Goal: Task Accomplishment & Management: Use online tool/utility

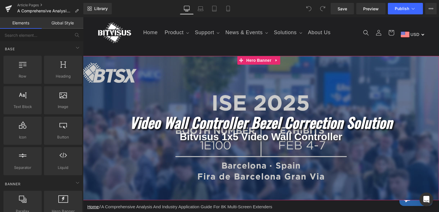
scroll to position [29, 0]
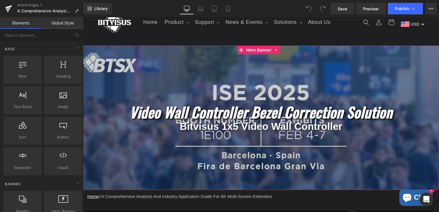
click at [183, 113] on icon "video wall controller Bezel correction solution" at bounding box center [261, 111] width 263 height 21
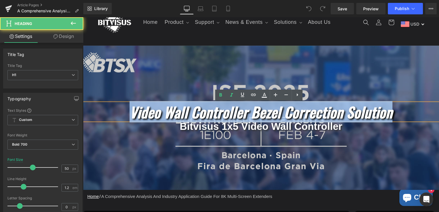
drag, startPoint x: 94, startPoint y: 113, endPoint x: 425, endPoint y: 134, distance: 331.9
click at [431, 138] on div "video wall controller Bezel correction solution Heading Bitvisus 1x5 video wall…" at bounding box center [261, 118] width 356 height 144
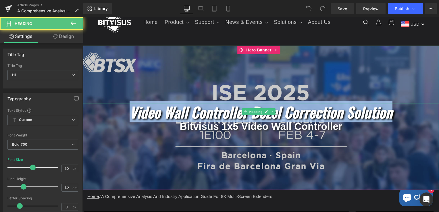
click at [304, 105] on icon "video wall controller Bezel correction solution" at bounding box center [261, 111] width 263 height 21
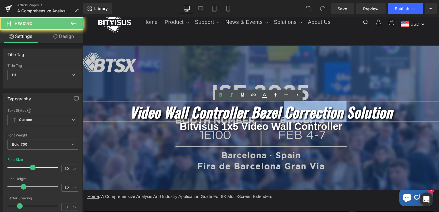
click at [304, 105] on icon "video wall controller Bezel correction solution" at bounding box center [261, 111] width 263 height 21
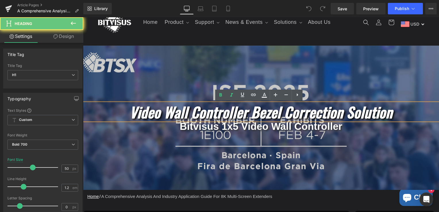
click at [264, 112] on icon "video wall controller Bezel correction solution" at bounding box center [261, 111] width 263 height 21
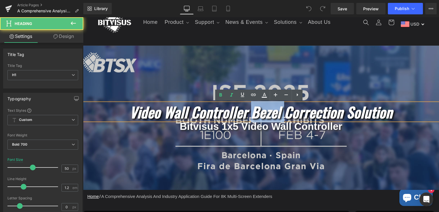
click at [264, 112] on icon "video wall controller Bezel correction solution" at bounding box center [261, 111] width 263 height 21
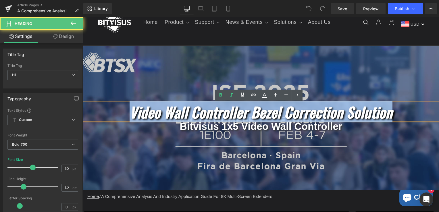
click at [264, 112] on icon "video wall controller Bezel correction solution" at bounding box center [261, 111] width 263 height 21
copy icon "video wall controller Bezel correction solution"
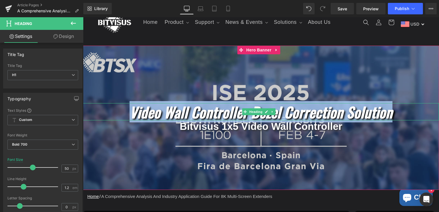
paste div
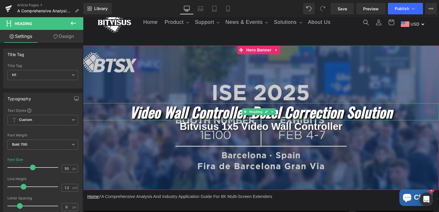
click at [139, 110] on icon "video wall controller Bezel correction solution" at bounding box center [261, 111] width 263 height 21
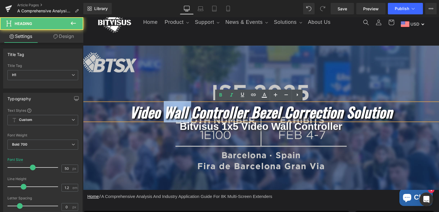
click at [139, 110] on icon "video wall controller Bezel correction solution" at bounding box center [261, 111] width 263 height 21
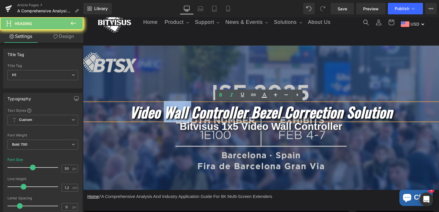
click at [139, 110] on icon "video wall controller Bezel correction solution" at bounding box center [261, 111] width 263 height 21
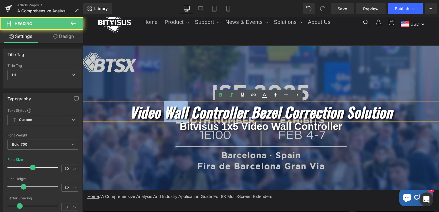
click at [139, 110] on icon "video wall controller Bezel correction solution" at bounding box center [261, 111] width 263 height 21
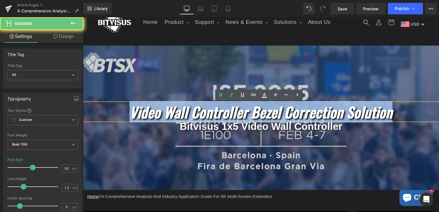
click at [139, 110] on icon "video wall controller Bezel correction solution" at bounding box center [261, 111] width 263 height 21
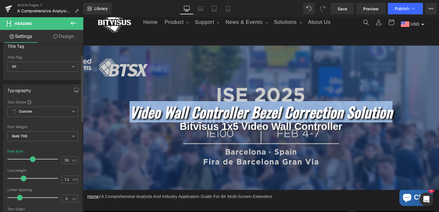
scroll to position [0, 0]
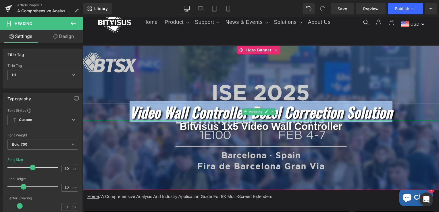
click at [130, 109] on icon "video wall controller Bezel correction solution" at bounding box center [261, 111] width 263 height 21
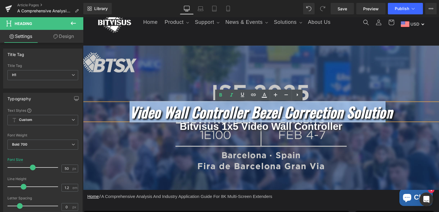
drag, startPoint x: 95, startPoint y: 112, endPoint x: 417, endPoint y: 107, distance: 321.7
click at [392, 107] on icon "video wall controller Bezel correction solution" at bounding box center [261, 111] width 263 height 21
drag, startPoint x: 426, startPoint y: 111, endPoint x: 93, endPoint y: 116, distance: 333.2
click at [93, 116] on h1 "video wall controller Bezel correction solution" at bounding box center [261, 111] width 356 height 17
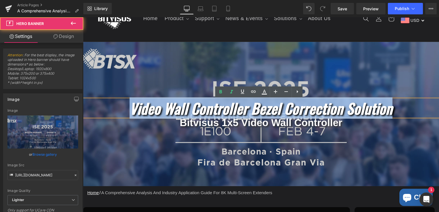
scroll to position [34, 0]
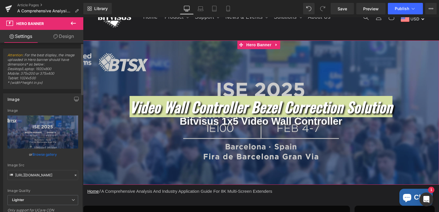
click at [52, 65] on span "Attention : For the best display, the image uploaded in Hero banner should have…" at bounding box center [42, 71] width 71 height 36
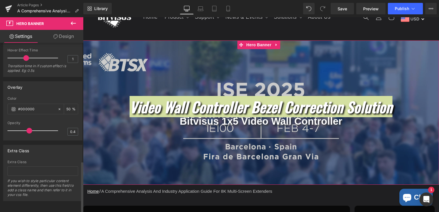
scroll to position [388, 0]
click at [34, 188] on div "If you wish to style particular content element differently, then use this fiel…" at bounding box center [42, 189] width 71 height 22
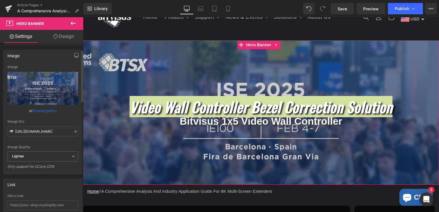
scroll to position [0, 0]
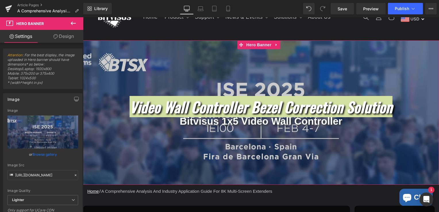
click at [68, 38] on link "Design" at bounding box center [64, 36] width 42 height 13
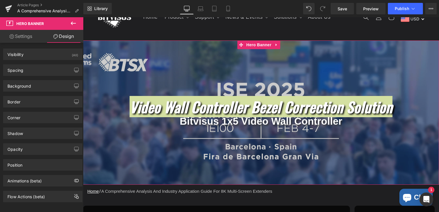
click at [20, 36] on link "Settings" at bounding box center [21, 36] width 42 height 13
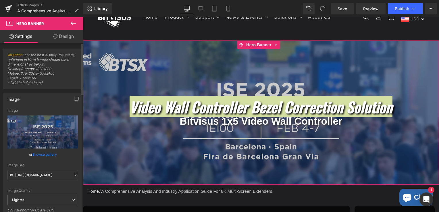
click at [21, 65] on span "Attention : For the best display, the image uploaded in Hero banner should have…" at bounding box center [42, 71] width 71 height 36
drag, startPoint x: 21, startPoint y: 65, endPoint x: 22, endPoint y: 98, distance: 32.2
click at [22, 98] on div "Image" at bounding box center [42, 99] width 79 height 11
click at [49, 177] on input "[URL][DOMAIN_NAME]" at bounding box center [42, 175] width 71 height 10
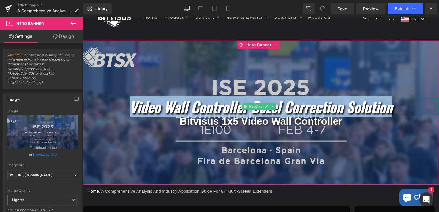
click at [139, 106] on icon "video wall controller Bezel correction solution" at bounding box center [261, 106] width 263 height 21
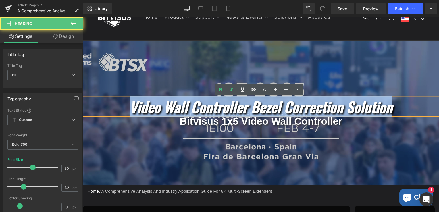
drag, startPoint x: 93, startPoint y: 106, endPoint x: 440, endPoint y: 113, distance: 346.7
click at [439, 113] on html "Skip to content WELCOME TO [GEOGRAPHIC_DATA] Home Product Product Customizable …" at bounding box center [261, 80] width 356 height 195
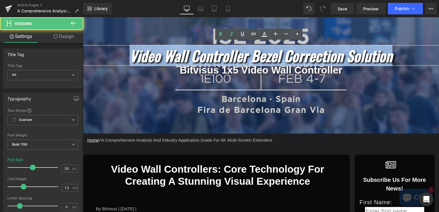
scroll to position [91, 0]
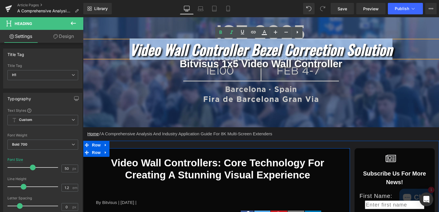
click at [193, 165] on h2 "Video Wall Controllers: Core Technology for Creating a Stunning Visual Experien…" at bounding box center [218, 169] width 252 height 24
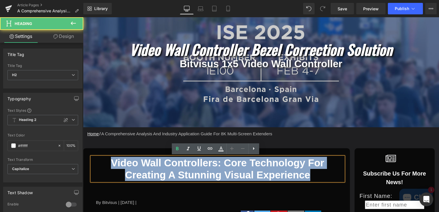
drag, startPoint x: 291, startPoint y: 175, endPoint x: 113, endPoint y: 160, distance: 178.7
click at [83, 121] on html "Skip to content WELCOME TO [GEOGRAPHIC_DATA] Home Product Product Customizable …" at bounding box center [261, 23] width 356 height 195
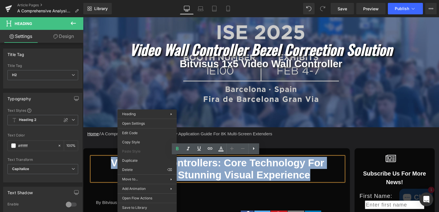
click at [269, 165] on h2 "Video Wall Controllers: Core Technology for Creating a Stunning Visual Experien…" at bounding box center [218, 169] width 252 height 24
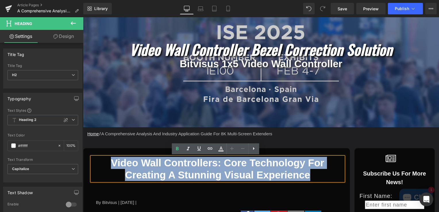
drag, startPoint x: 293, startPoint y: 173, endPoint x: 84, endPoint y: 163, distance: 209.9
paste div
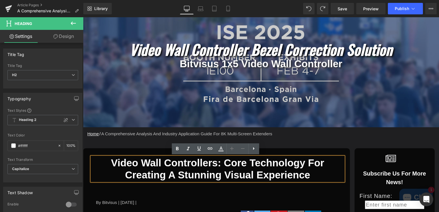
scroll to position [120, 0]
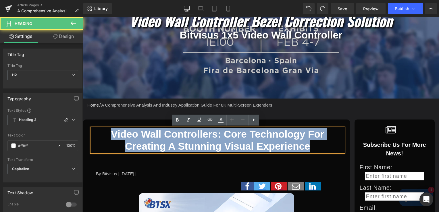
drag, startPoint x: 300, startPoint y: 146, endPoint x: 120, endPoint y: 137, distance: 180.0
click at [236, 133] on h2 "Video Wall Controllers: Core Technology for Creating a Stunning Visual Experien…" at bounding box center [218, 140] width 252 height 24
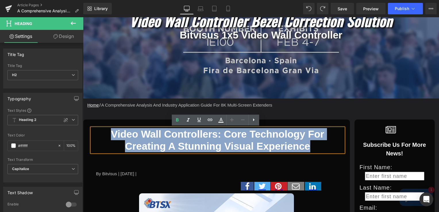
drag, startPoint x: 295, startPoint y: 147, endPoint x: 62, endPoint y: 128, distance: 233.7
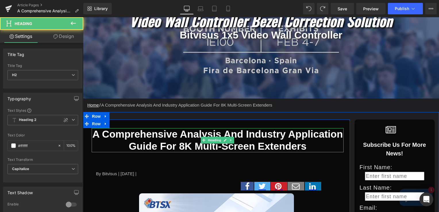
click at [321, 141] on h2 "A Comprehensive Analysis and Industry Application Guide for 8K Multi-Screen Ext…" at bounding box center [218, 140] width 252 height 24
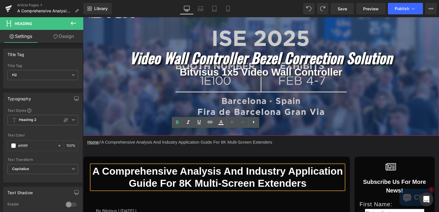
scroll to position [34, 0]
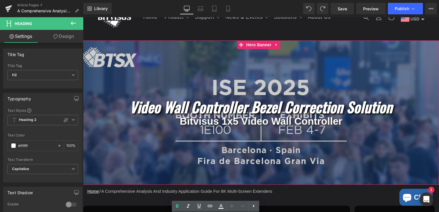
click at [219, 105] on icon "video wall controller Bezel correction solution" at bounding box center [261, 106] width 263 height 21
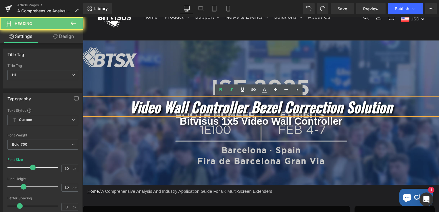
click at [219, 105] on icon "video wall controller Bezel correction solution" at bounding box center [261, 106] width 263 height 21
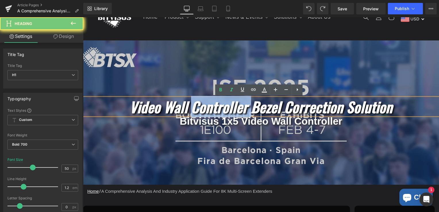
click at [219, 105] on icon "video wall controller Bezel correction solution" at bounding box center [261, 106] width 263 height 21
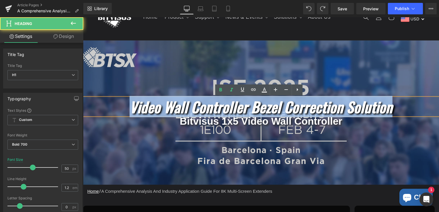
click at [219, 105] on icon "video wall controller Bezel correction solution" at bounding box center [261, 106] width 263 height 21
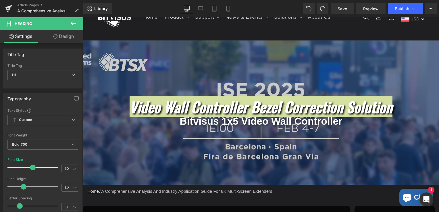
click at [23, 24] on span "Heading" at bounding box center [24, 23] width 18 height 5
click at [74, 22] on icon at bounding box center [73, 23] width 7 height 7
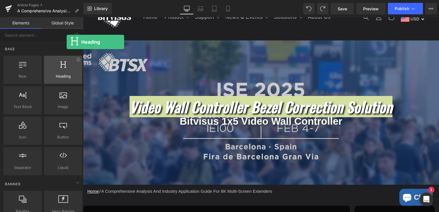
click at [67, 76] on span "Heading" at bounding box center [63, 76] width 35 height 6
click at [61, 74] on span "Heading" at bounding box center [63, 76] width 35 height 6
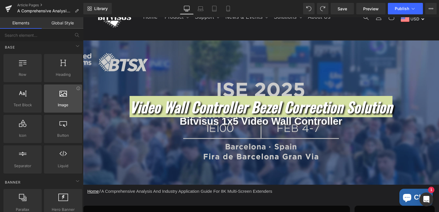
scroll to position [0, 0]
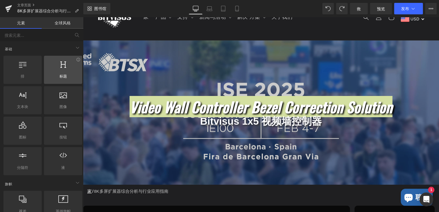
click at [65, 70] on div at bounding box center [63, 66] width 35 height 13
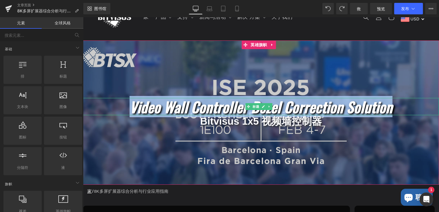
click at [139, 105] on icon "video wall controller Bezel correction solution" at bounding box center [261, 106] width 263 height 21
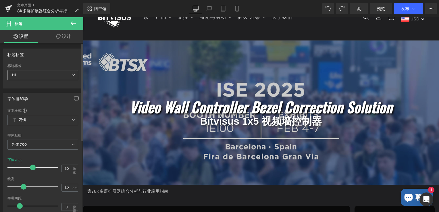
click at [20, 73] on span "H1" at bounding box center [42, 75] width 71 height 10
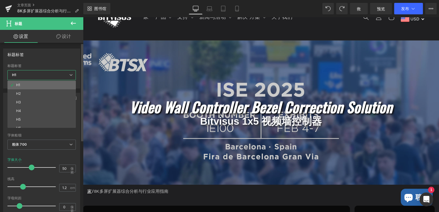
click at [22, 81] on li "H1" at bounding box center [42, 85] width 71 height 9
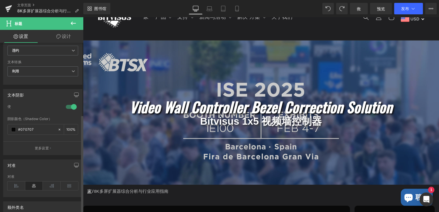
scroll to position [230, 0]
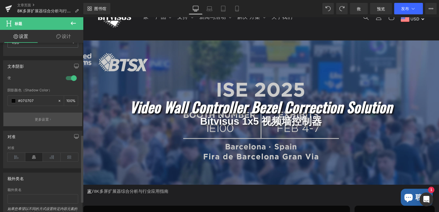
click at [44, 117] on p "更多设置" at bounding box center [42, 119] width 14 height 5
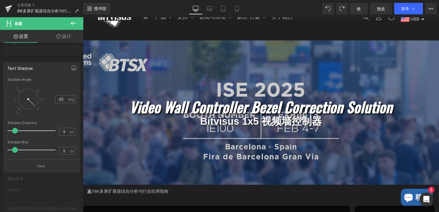
click at [22, 43] on div at bounding box center [41, 116] width 83 height 198
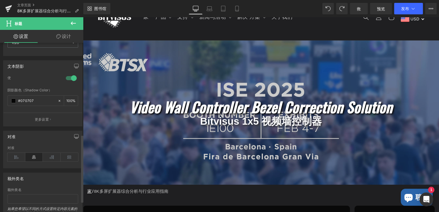
scroll to position [256, 0]
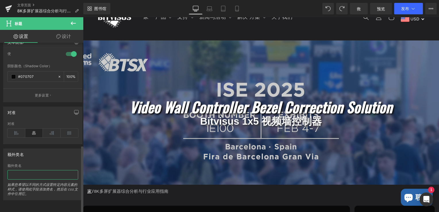
click at [15, 173] on input "text" at bounding box center [42, 174] width 71 height 9
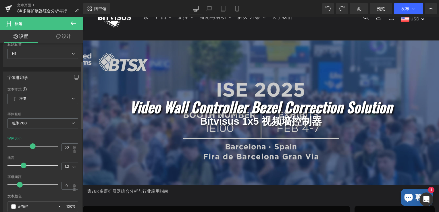
scroll to position [0, 0]
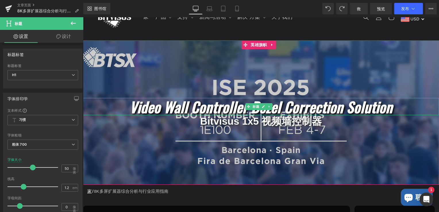
click at [184, 106] on icon "video wall controller Bezel correction solution" at bounding box center [261, 106] width 263 height 21
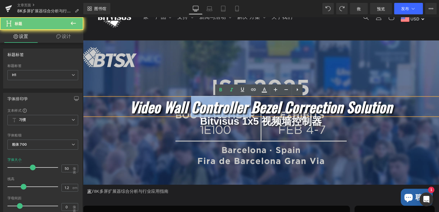
click at [184, 106] on icon "video wall controller Bezel correction solution" at bounding box center [261, 106] width 263 height 21
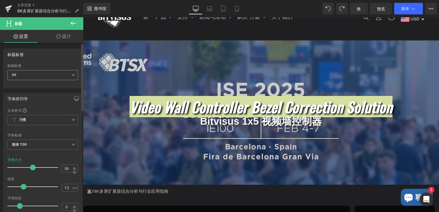
click at [28, 77] on span "H1" at bounding box center [42, 75] width 71 height 10
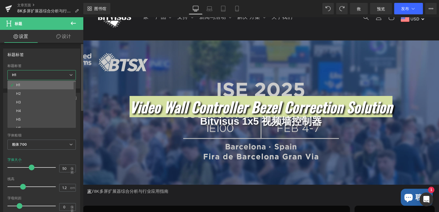
click at [23, 82] on li "H1" at bounding box center [42, 85] width 71 height 9
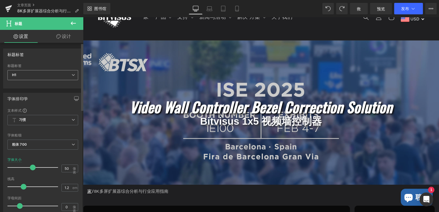
click at [32, 73] on span "H1" at bounding box center [42, 75] width 71 height 10
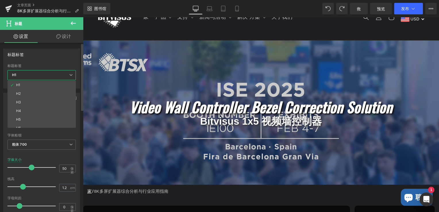
click at [32, 73] on span "H1" at bounding box center [41, 75] width 68 height 10
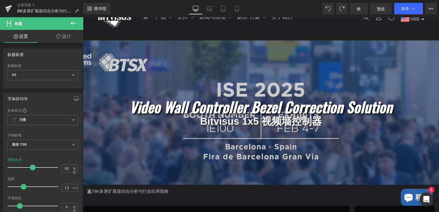
click at [70, 36] on font "设计" at bounding box center [66, 36] width 9 height 6
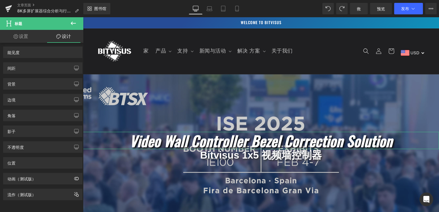
click at [33, 37] on link "设置" at bounding box center [21, 36] width 42 height 13
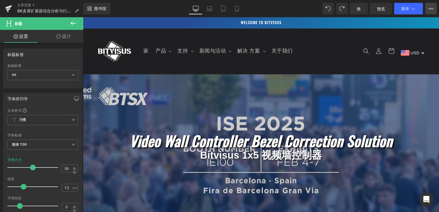
click at [431, 8] on icon at bounding box center [431, 8] width 5 height 5
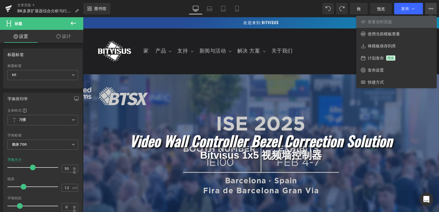
click at [431, 8] on icon at bounding box center [431, 8] width 5 height 5
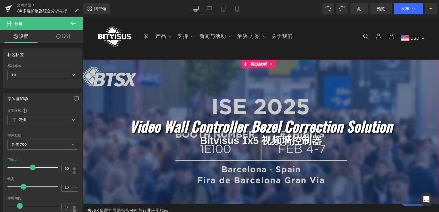
scroll to position [29, 0]
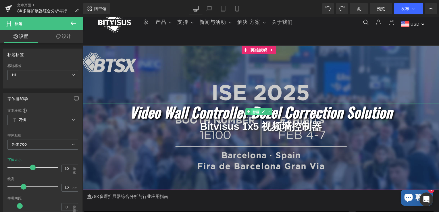
click at [256, 112] on span "标题" at bounding box center [255, 111] width 9 height 7
click at [263, 112] on icon at bounding box center [263, 111] width 3 height 3
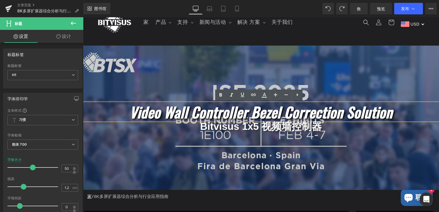
click at [263, 112] on icon "video wall controller Bezel correction solution" at bounding box center [261, 111] width 263 height 21
copy icon "video wall controller Bezel correction solution"
click at [263, 112] on icon "video wall controller Bezel correction solution" at bounding box center [261, 111] width 263 height 21
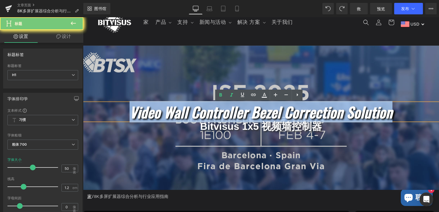
click at [263, 112] on icon "video wall controller Bezel correction solution" at bounding box center [261, 111] width 263 height 21
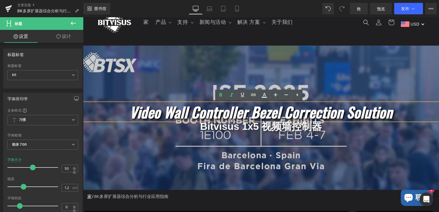
click at [263, 112] on icon "video wall controller Bezel correction solution" at bounding box center [261, 111] width 263 height 21
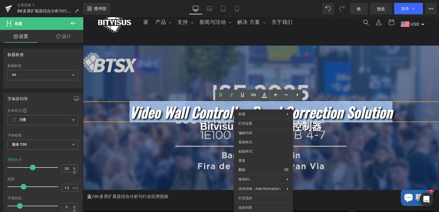
click at [155, 112] on icon "video wall controller Bezel correction solution" at bounding box center [261, 111] width 263 height 21
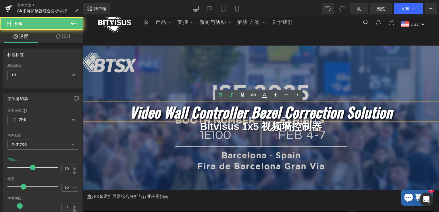
click at [219, 110] on icon "video wall controller Bezel correction solution" at bounding box center [261, 111] width 263 height 21
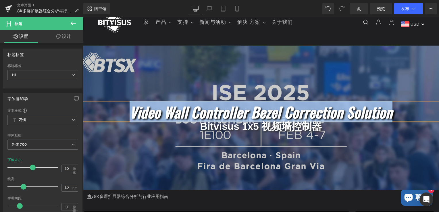
click at [219, 110] on icon "video wall controller Bezel correction solution" at bounding box center [261, 111] width 263 height 21
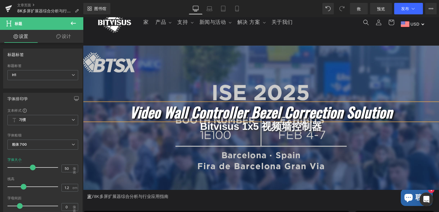
click at [234, 109] on icon "video wall controller Bezel correction solution" at bounding box center [261, 111] width 263 height 21
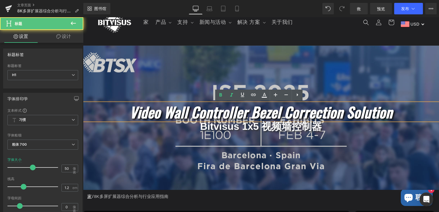
click at [234, 109] on icon "video wall controller Bezel correction solution" at bounding box center [261, 111] width 263 height 21
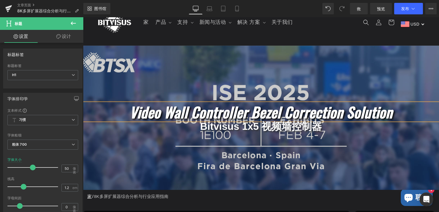
click at [240, 110] on icon "video wall controller Bezel correction solution" at bounding box center [261, 111] width 263 height 21
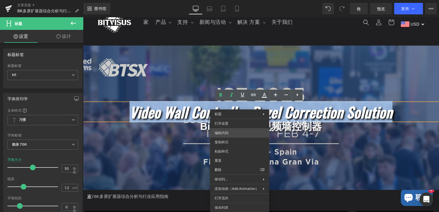
click at [236, 0] on div "Heading You are previewing how the will restyle your page. You can not edit Ele…" at bounding box center [219, 0] width 439 height 0
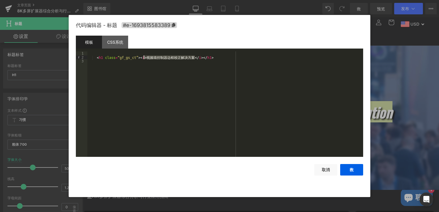
drag, startPoint x: 194, startPoint y: 58, endPoint x: 144, endPoint y: 55, distance: 50.6
click at [144, 55] on div "< h1 class = “gf_gs_ct” > < i > 视频墙控制器边框校正解决方案 </ i > </ h1 >" at bounding box center [225, 107] width 276 height 113
click at [196, 55] on div "< h1 class = “gf_gs_ct” > < i > 视频墙控制器边框校正解决方案 </ i > </ h1 >" at bounding box center [225, 107] width 276 height 113
click at [194, 56] on div "< h1 class = “gf_gs_ct” > < i > 视频墙控制器边框校正解决方案 </ i > </ h1 >" at bounding box center [225, 107] width 276 height 113
click at [196, 56] on div "< h1 class = “gf_gs_ct” > < i > 视频墙控制器边框校正解决方案 </ i > </ h1 >" at bounding box center [225, 107] width 276 height 113
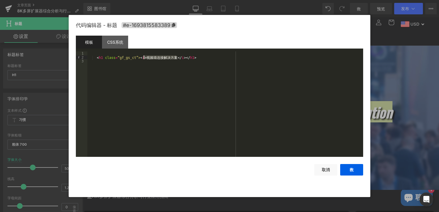
drag, startPoint x: 176, startPoint y: 57, endPoint x: 144, endPoint y: 57, distance: 32.2
click at [144, 57] on div "< h1 class = “gf_gs_ct”> < i > 视频墙连接解决方案 </ i > </ h1 >" at bounding box center [225, 107] width 276 height 113
drag, startPoint x: 168, startPoint y: 58, endPoint x: 145, endPoint y: 59, distance: 22.8
click at [145, 59] on div "< h1 class = “gf_gs_ct” > < i > vion solution </ i > </ h1 >" at bounding box center [225, 107] width 276 height 113
click at [155, 60] on div "< h1 class = “gf_gs_ct” > < i > vion solution </ i > </ h1 >" at bounding box center [225, 103] width 276 height 105
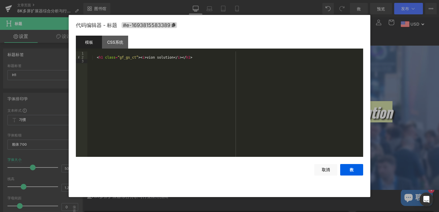
click at [168, 57] on div "< h1 class = “gf_gs_ct” > < i > vion solution </ i > </ h1 >" at bounding box center [225, 107] width 276 height 113
click at [148, 57] on div "< h1 class = “gf_gs_ct”> < i > vi> </ h1 >" at bounding box center [225, 107] width 276 height 113
click at [184, 72] on div "< h1 class = “gf_gs_ct”> < i > vion视频墙控制器边框校正解决方案i> </ h1 >" at bounding box center [225, 107] width 276 height 113
drag, startPoint x: 325, startPoint y: 178, endPoint x: 322, endPoint y: 171, distance: 7.8
click at [325, 178] on div "代码编辑器 - 标题 #e-1693815583389 模板 CSS系统 1 2 3 < h1 class = “gf_gs_ct”> < i > vion视…" at bounding box center [219, 106] width 287 height 182
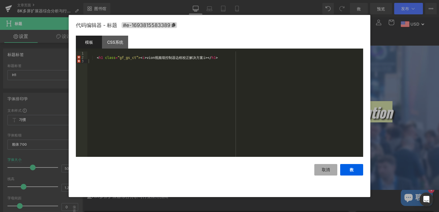
click at [322, 170] on button "取消" at bounding box center [325, 169] width 23 height 11
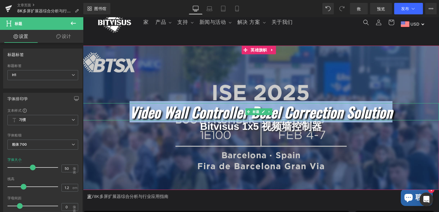
click at [193, 113] on icon "video wall controller Bezel correction solution" at bounding box center [261, 111] width 263 height 21
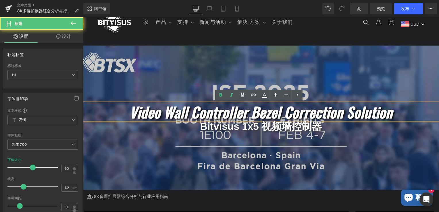
click at [200, 107] on icon "video wall controller Bezel correction solution" at bounding box center [261, 111] width 263 height 21
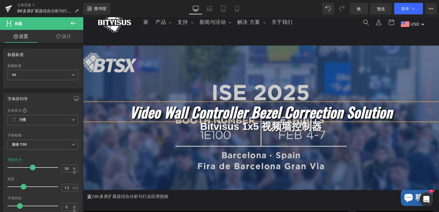
click at [223, 110] on icon "video wall controller Bezel correction solution" at bounding box center [261, 111] width 263 height 21
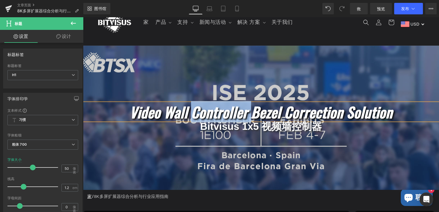
drag, startPoint x: 216, startPoint y: 108, endPoint x: 192, endPoint y: 110, distance: 23.9
click at [216, 108] on icon "video wall controller Bezel correction solution" at bounding box center [261, 111] width 263 height 21
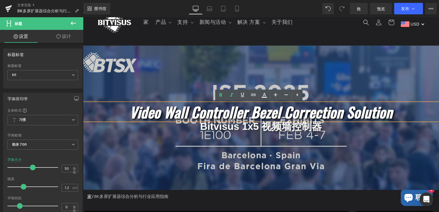
click at [130, 111] on icon "video wall controller Bezel correction solution" at bounding box center [261, 111] width 263 height 21
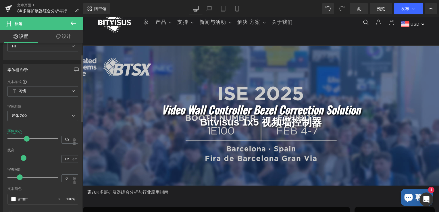
drag, startPoint x: 32, startPoint y: 137, endPoint x: 26, endPoint y: 138, distance: 5.9
click at [26, 138] on span at bounding box center [27, 139] width 6 height 6
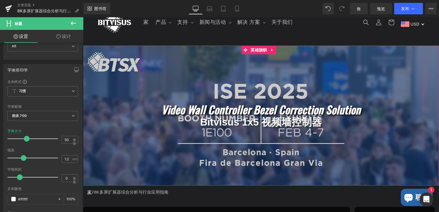
click at [233, 108] on icon "video wall controller Bezel correction solution" at bounding box center [260, 109] width 199 height 16
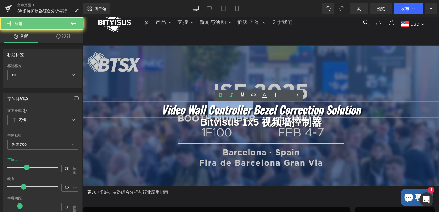
click at [247, 108] on icon "video wall controller Bezel correction solution" at bounding box center [260, 109] width 199 height 16
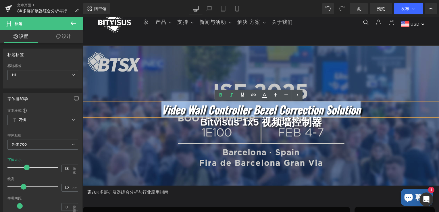
drag, startPoint x: 393, startPoint y: 112, endPoint x: 134, endPoint y: 111, distance: 258.5
click at [135, 111] on h1 "video wall controller Bezel correction solution" at bounding box center [261, 109] width 356 height 13
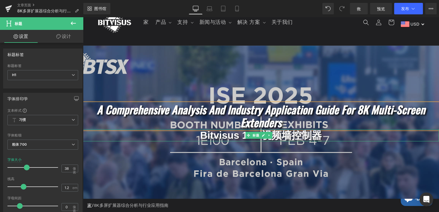
click at [215, 134] on h1 "Bitvisus 1x5 视频墙控制器" at bounding box center [261, 135] width 356 height 12
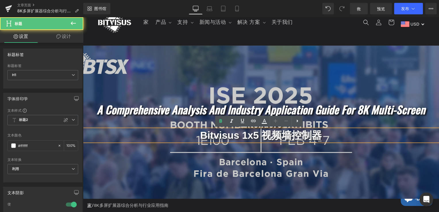
click at [240, 137] on h1 "Bitvisus 1x5 视频墙控制器" at bounding box center [261, 135] width 356 height 12
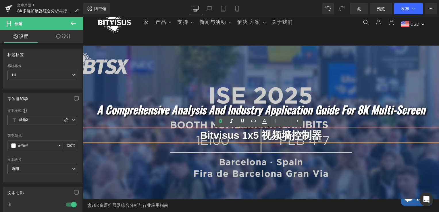
click at [318, 136] on h1 "Bitvisus 1x5 视频墙控制器" at bounding box center [261, 135] width 356 height 12
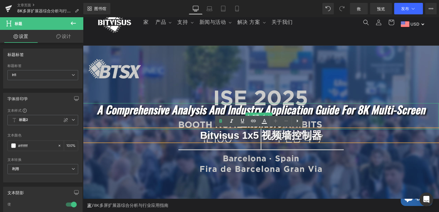
click at [186, 109] on icon "A Comprehensive Analysis and Industry Application Guide for 8K Multi-Screen Ext…" at bounding box center [261, 115] width 328 height 29
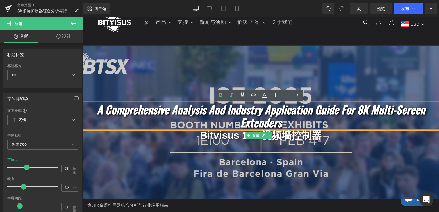
click at [212, 137] on h1 "Bitvisus 1x5 视频墙控制器" at bounding box center [261, 135] width 356 height 12
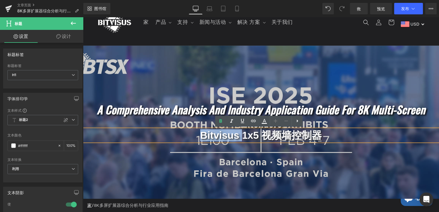
click at [202, 136] on h1 "Bitvisus 1x5 视频墙控制器" at bounding box center [261, 135] width 356 height 12
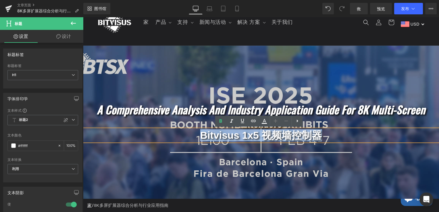
drag, startPoint x: 202, startPoint y: 136, endPoint x: 325, endPoint y: 133, distance: 123.3
click at [325, 133] on h1 "Bitvisus 1x5 视频墙控制器" at bounding box center [261, 135] width 356 height 12
paste div
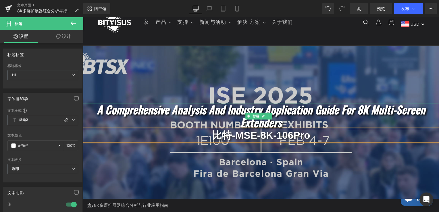
click at [140, 112] on icon "A Comprehensive Analysis and Industry Application Guide for 8K Multi-Screen Ext…" at bounding box center [261, 115] width 328 height 29
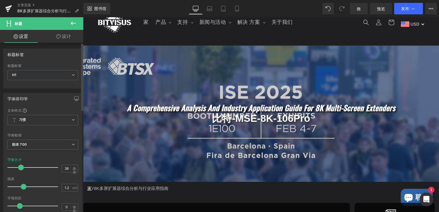
drag, startPoint x: 26, startPoint y: 168, endPoint x: 20, endPoint y: 169, distance: 5.5
click at [20, 169] on span at bounding box center [21, 168] width 6 height 6
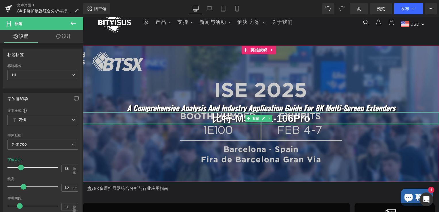
click at [233, 122] on h1 "比特-MSE-8K-106Pro" at bounding box center [261, 118] width 356 height 12
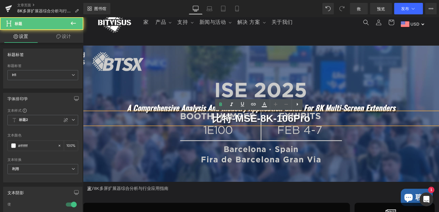
click at [209, 155] on div at bounding box center [261, 114] width 356 height 136
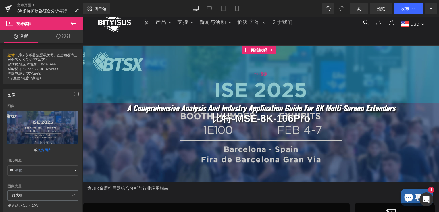
click at [272, 80] on div "200像素" at bounding box center [261, 74] width 356 height 57
